Goal: Task Accomplishment & Management: Complete application form

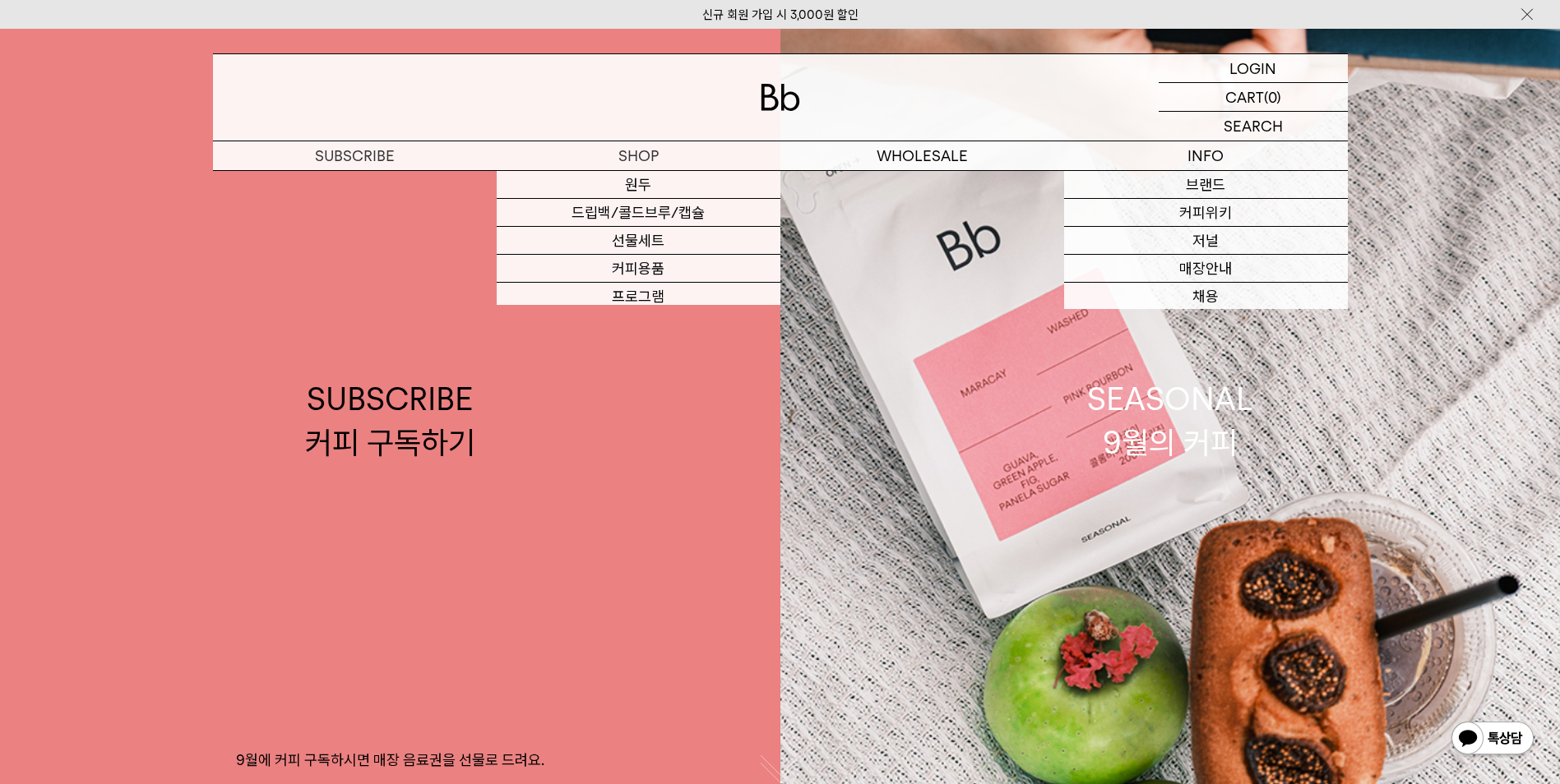
click at [0, 0] on p "로그인" at bounding box center [0, 0] width 0 height 0
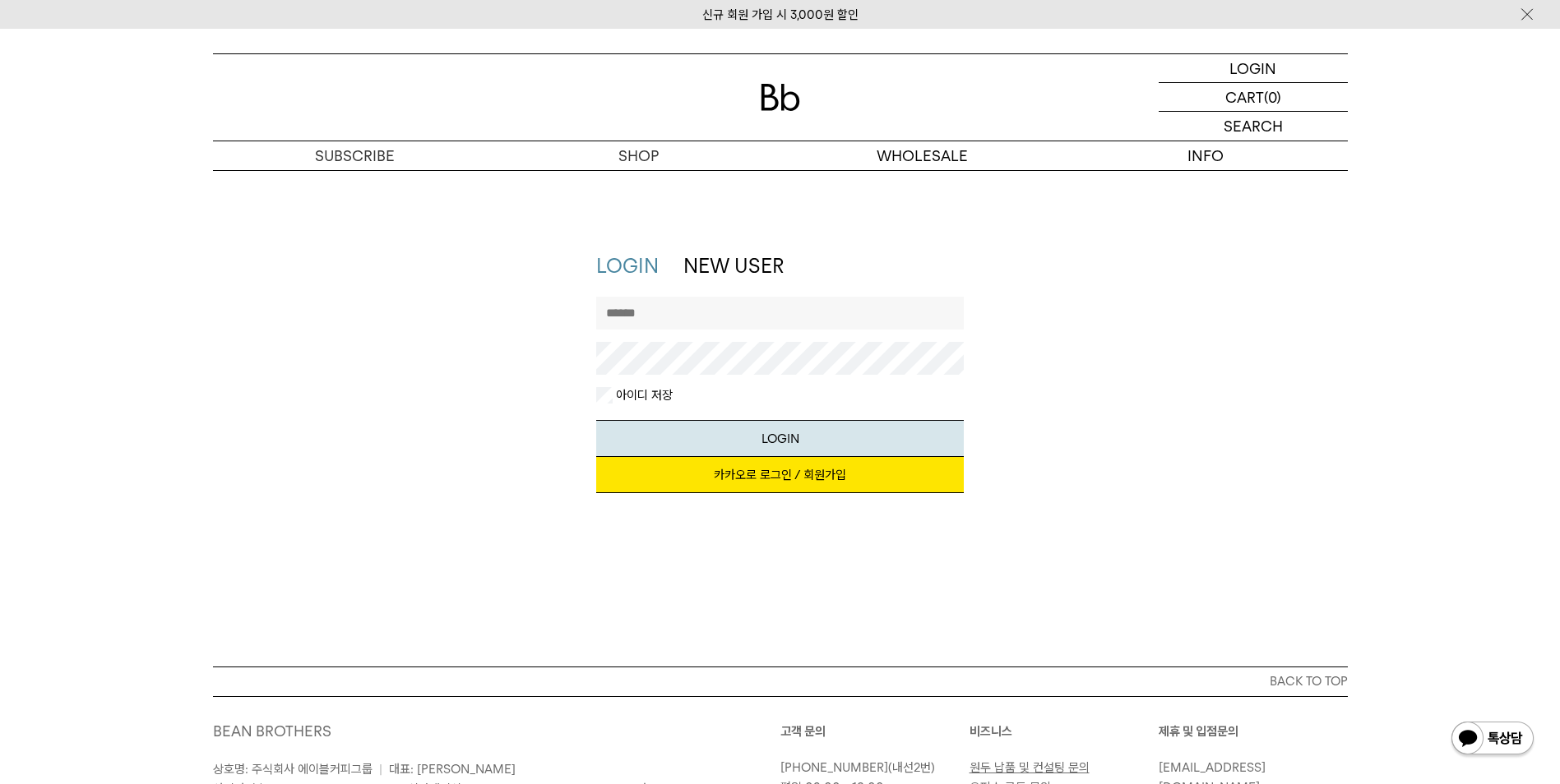
click at [784, 471] on link "카카오로 로그인 / 회원가입" at bounding box center [780, 475] width 367 height 37
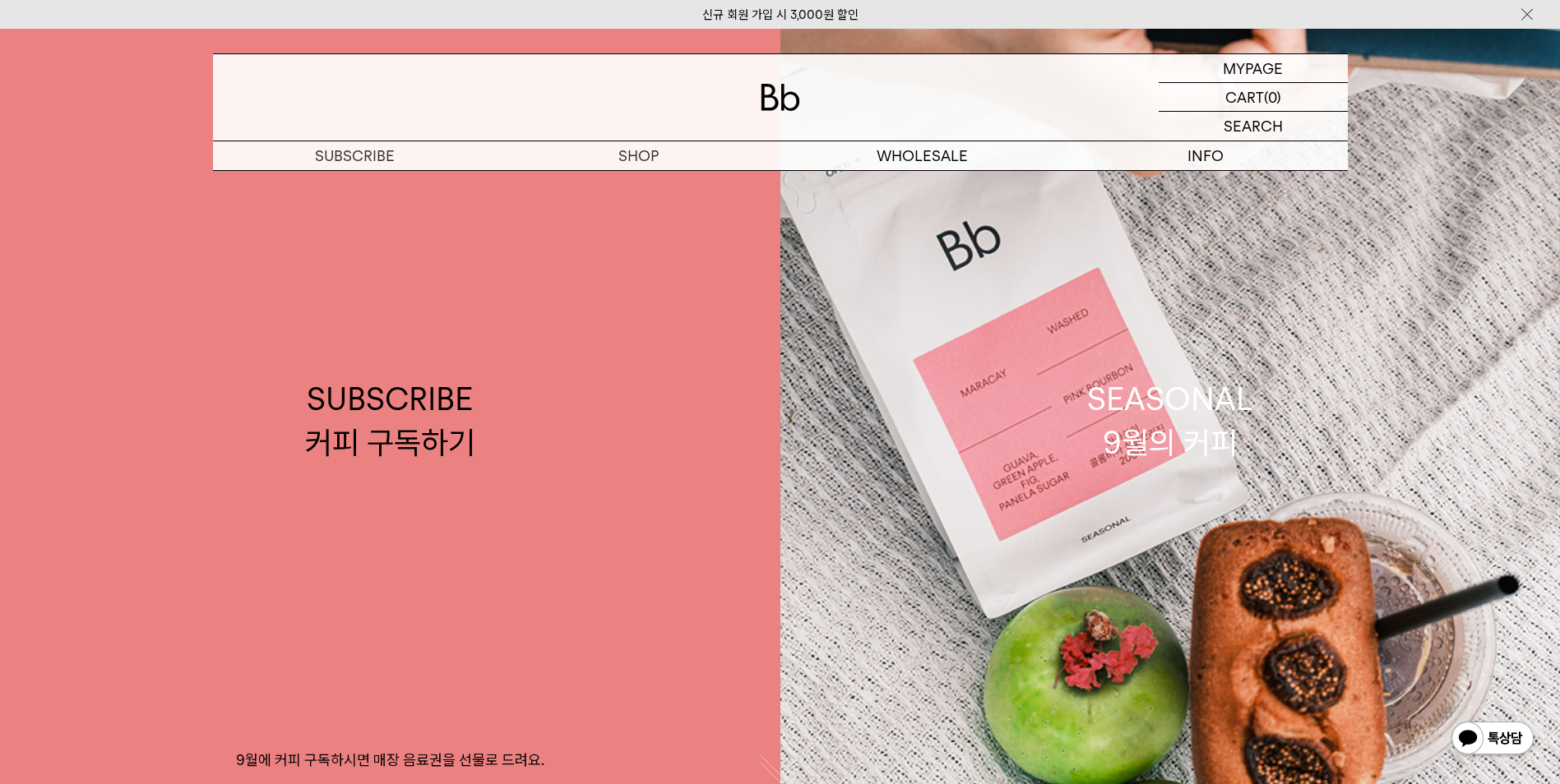
click at [1495, 740] on img at bounding box center [1493, 740] width 85 height 39
